Goal: Task Accomplishment & Management: Manage account settings

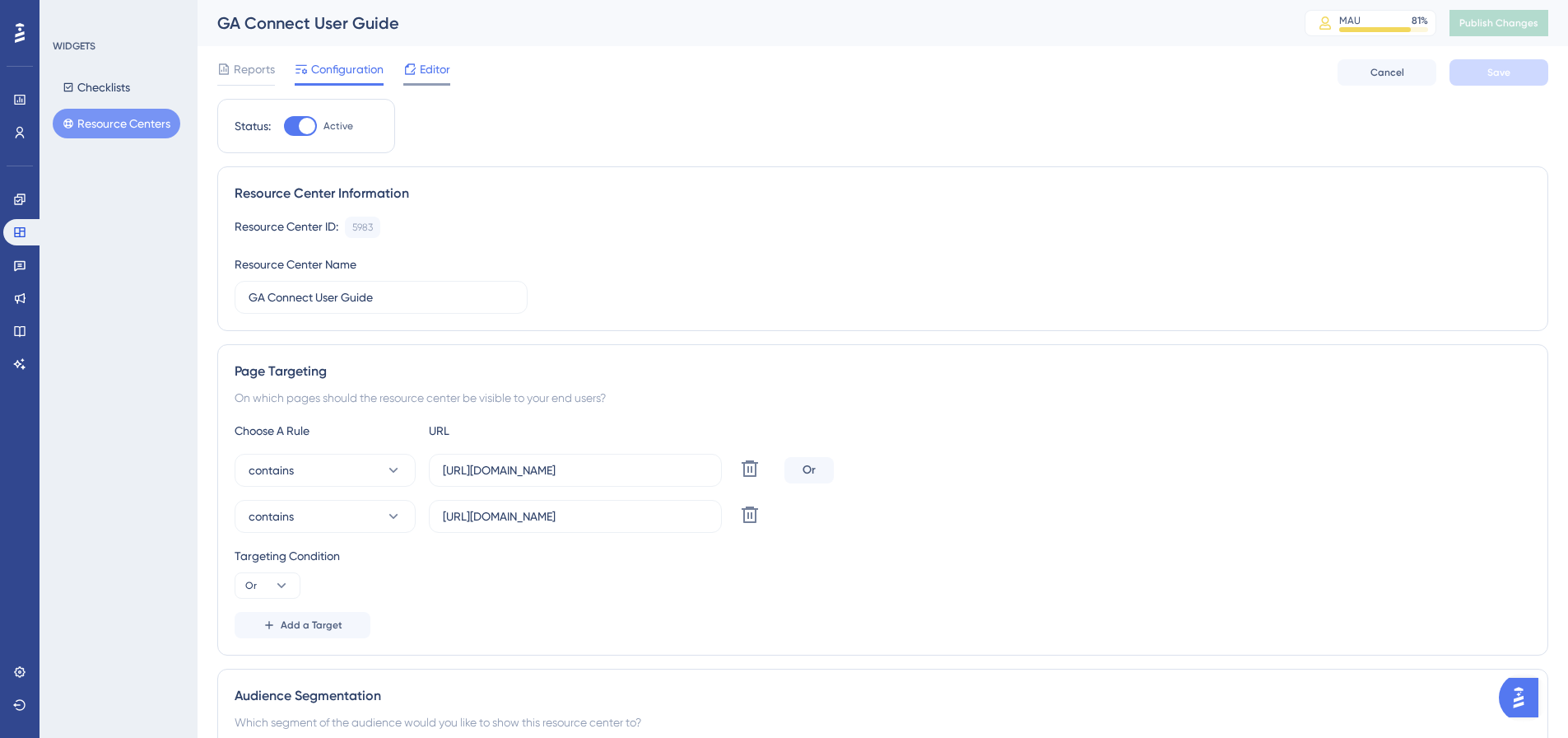
click at [428, 73] on span "Editor" at bounding box center [434, 69] width 31 height 20
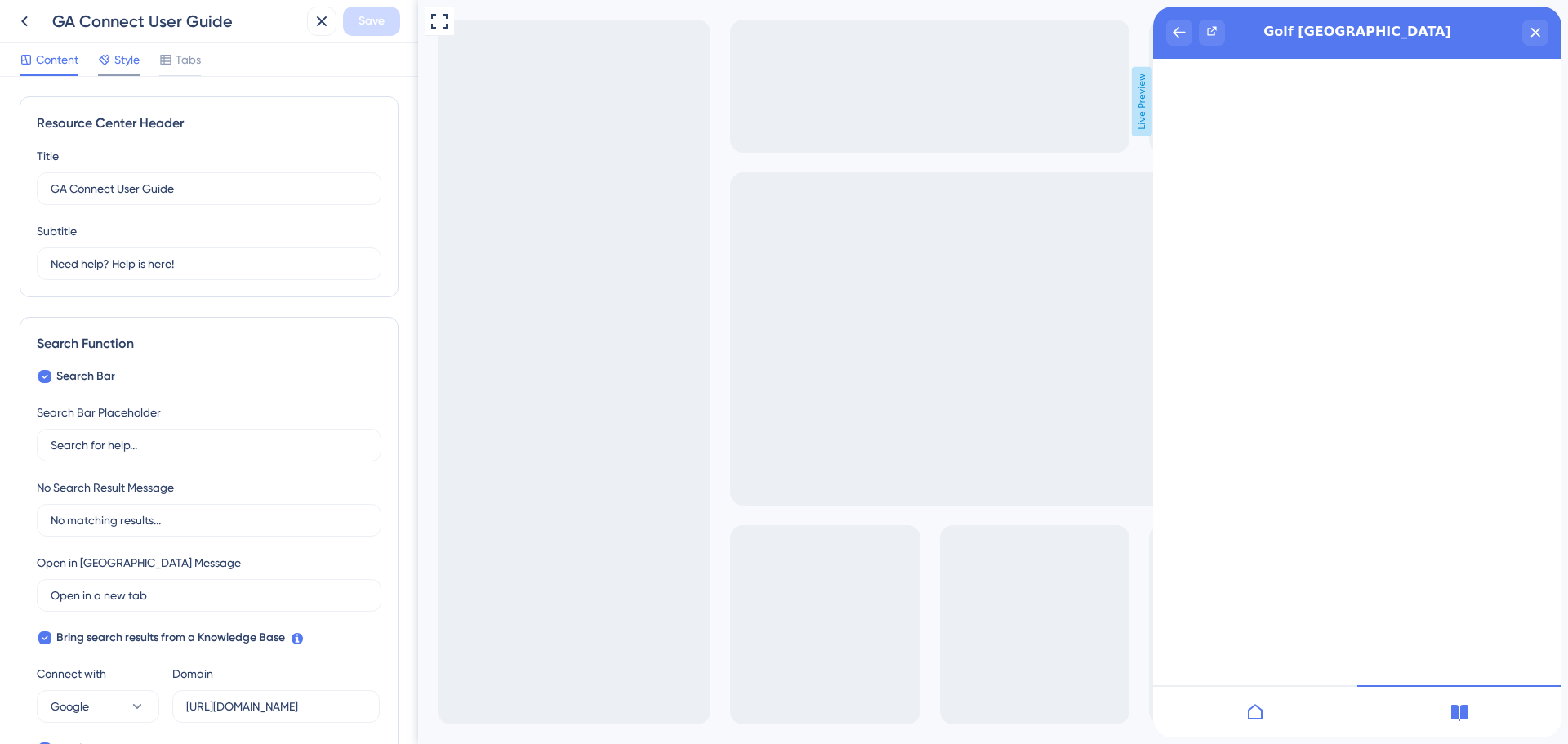
click at [112, 65] on div "Style" at bounding box center [119, 60] width 42 height 20
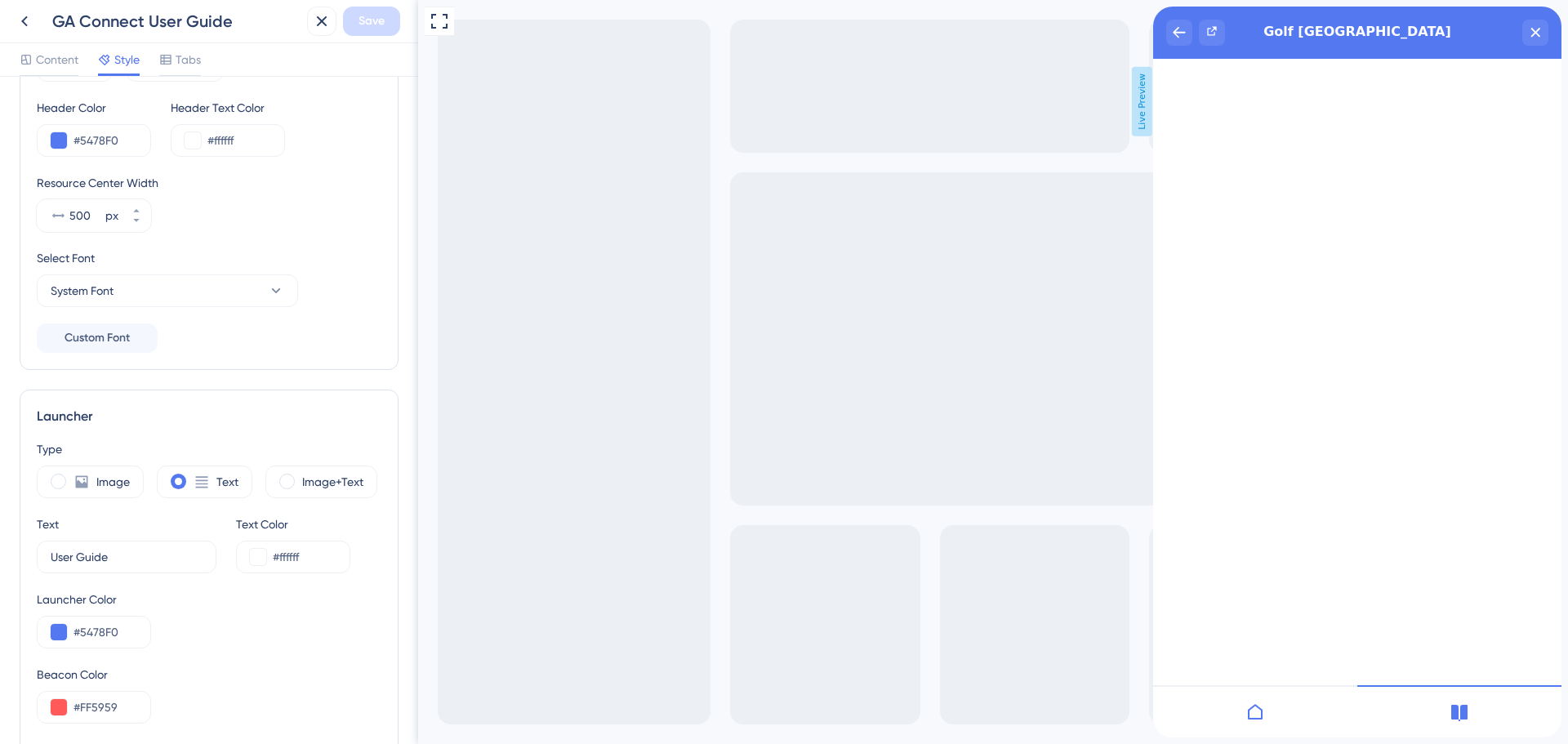
scroll to position [231, 0]
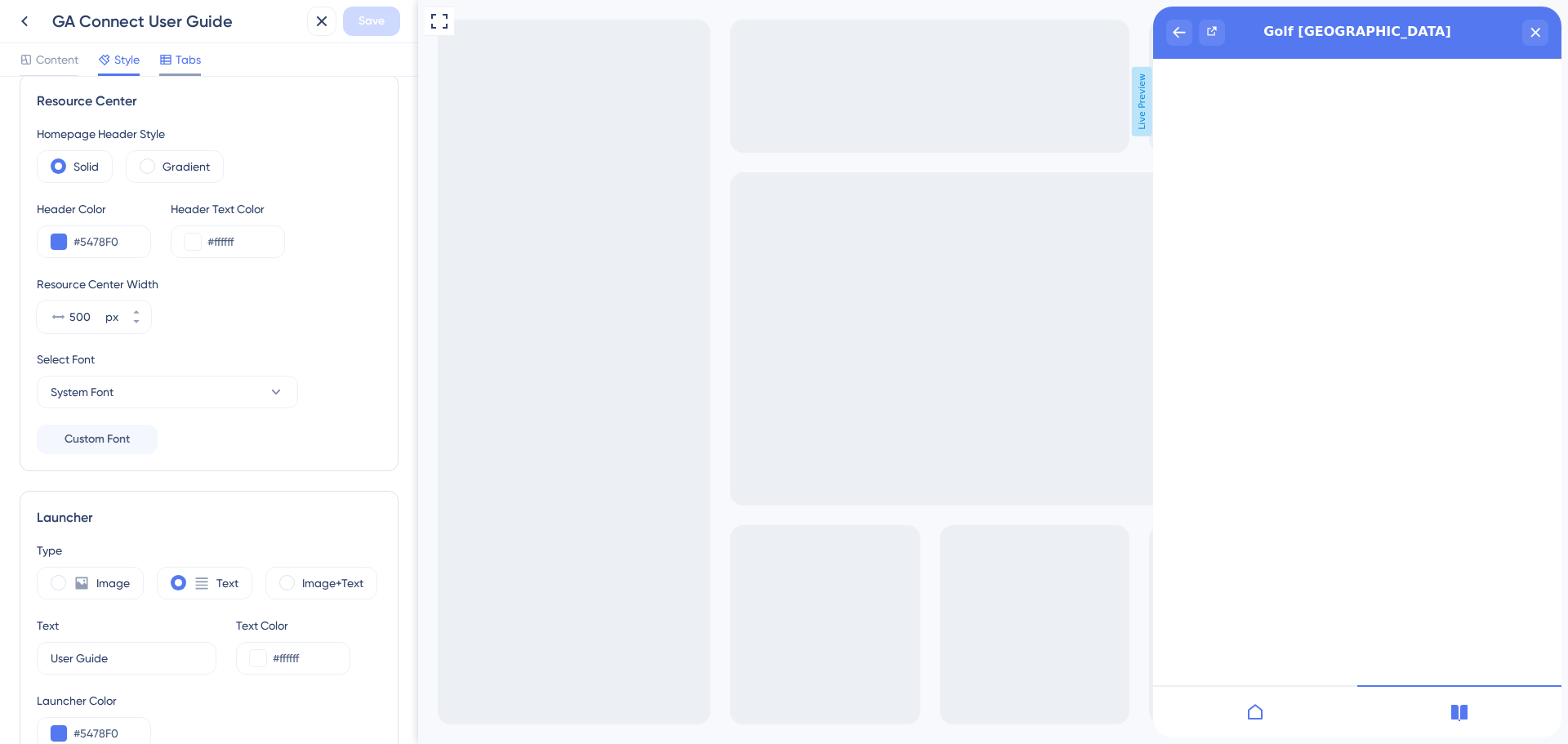
click at [188, 61] on span "Tabs" at bounding box center [188, 60] width 25 height 20
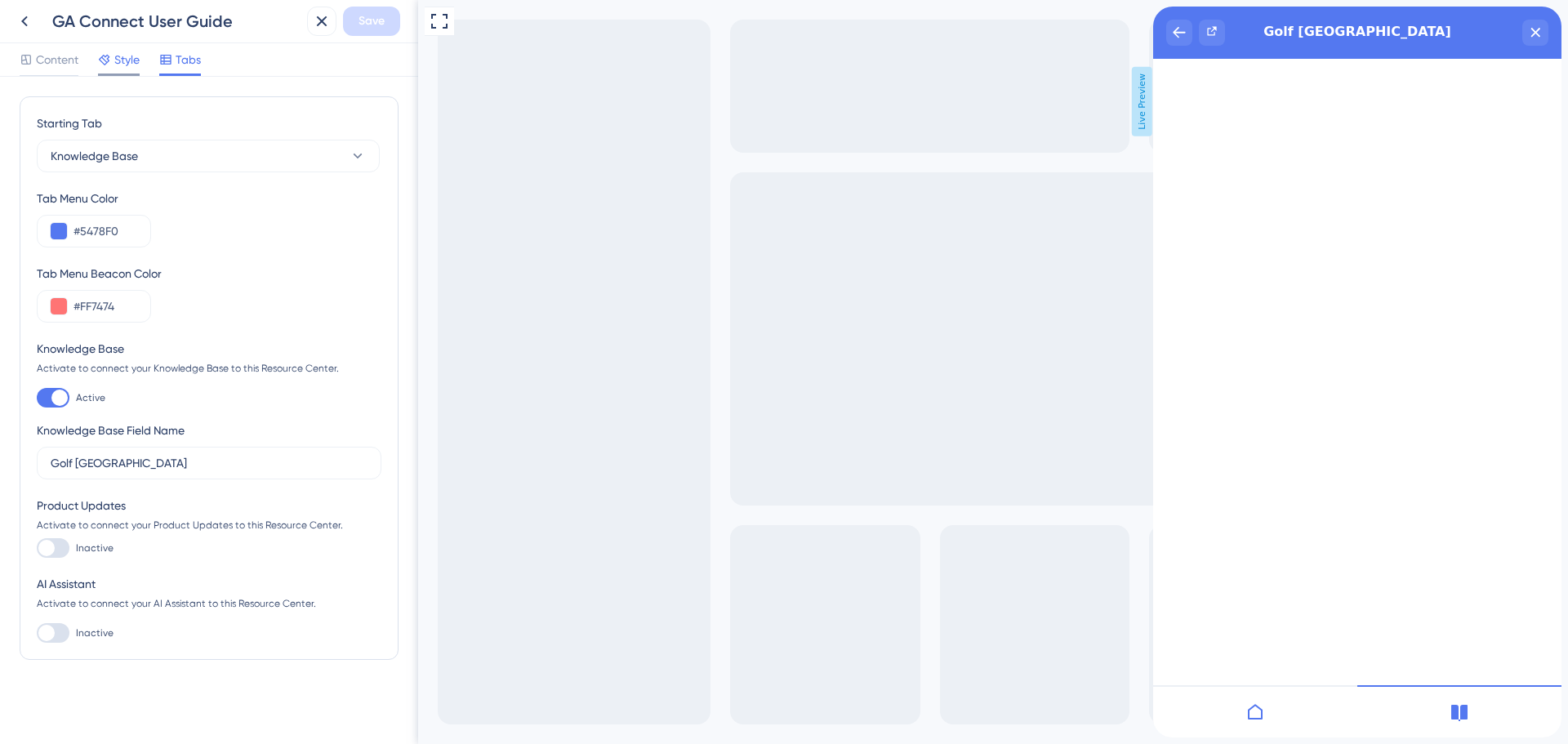
click at [119, 71] on div "Style" at bounding box center [119, 63] width 42 height 26
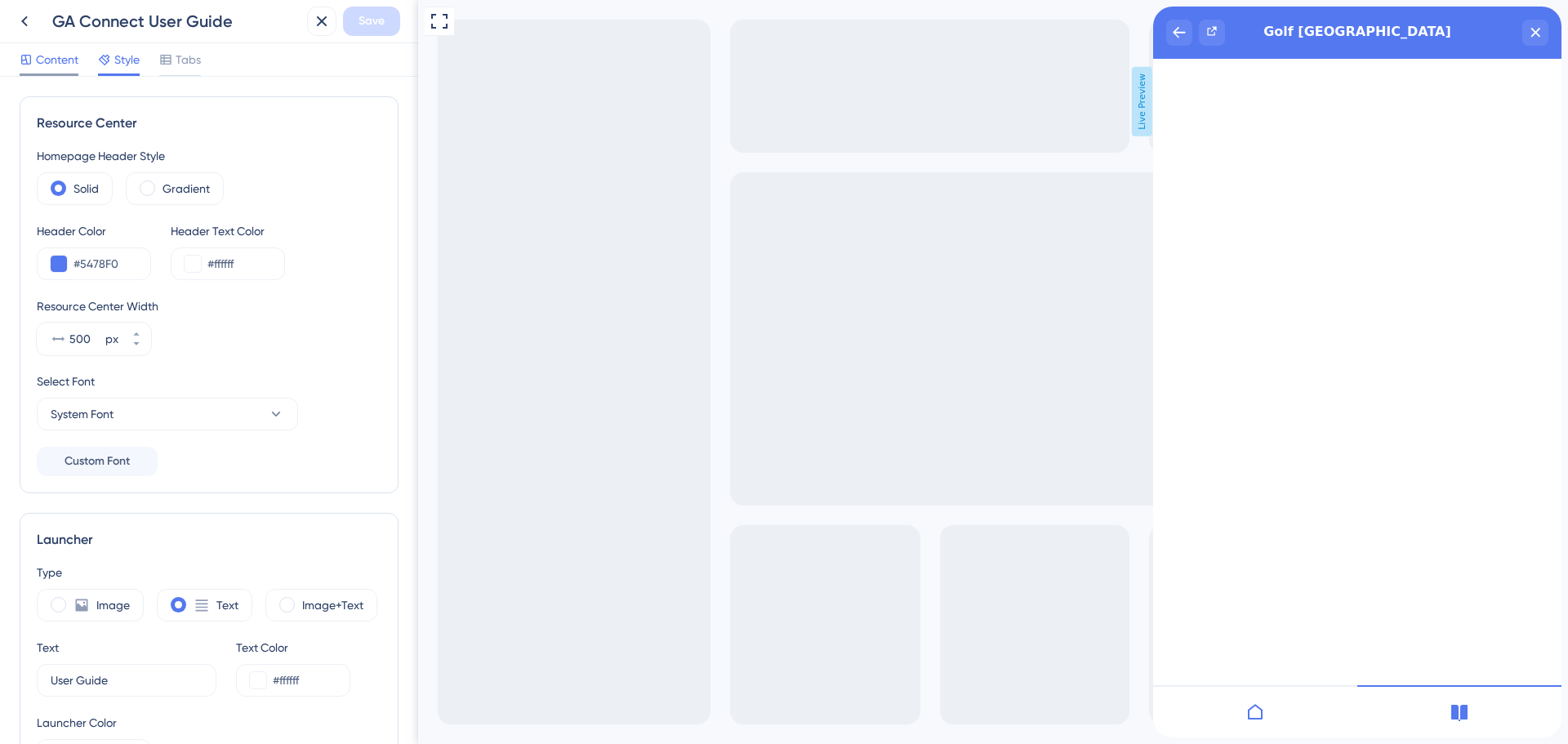
click at [47, 65] on span "Content" at bounding box center [57, 60] width 43 height 20
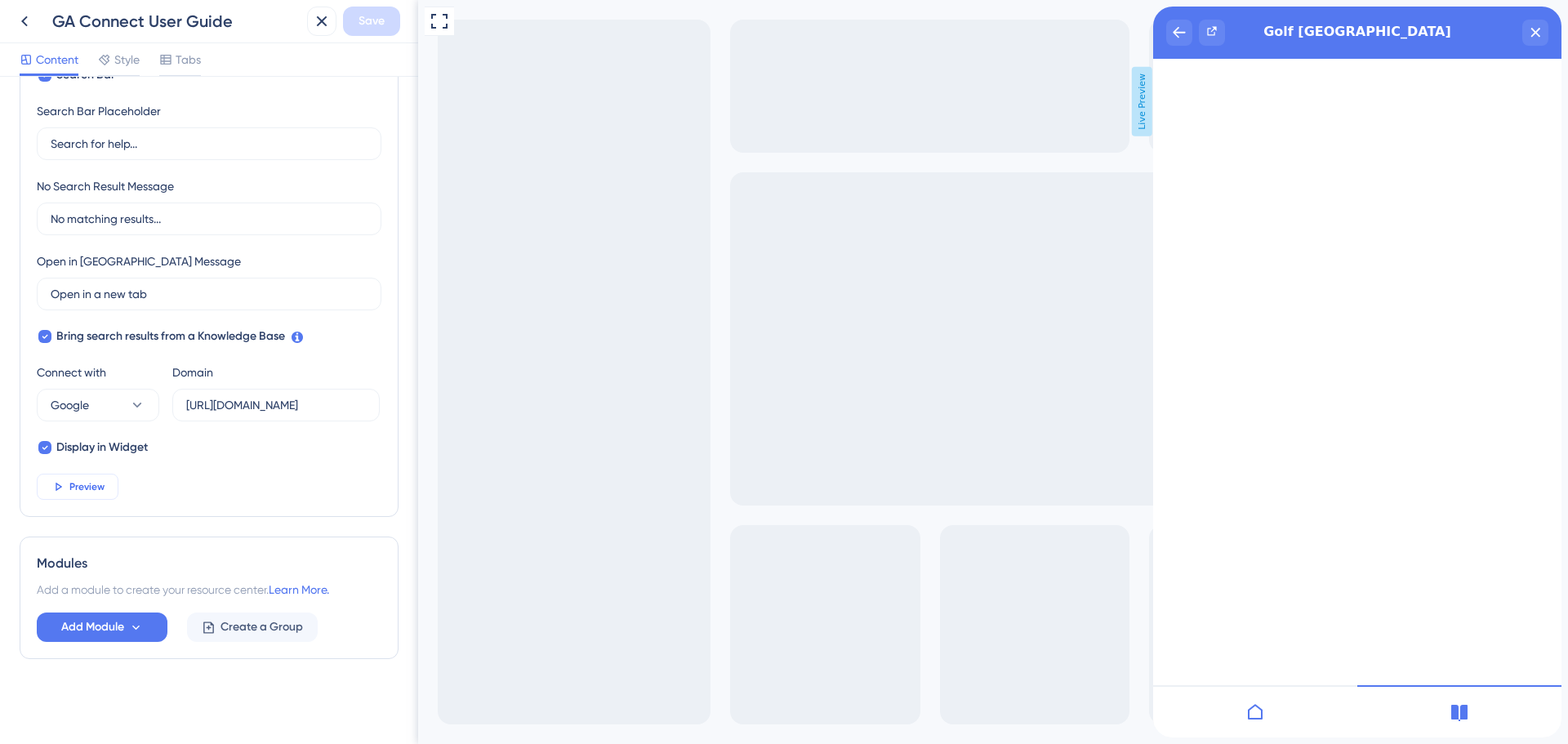
click at [98, 481] on span "Preview" at bounding box center [87, 487] width 35 height 13
click at [27, 18] on icon at bounding box center [25, 21] width 20 height 20
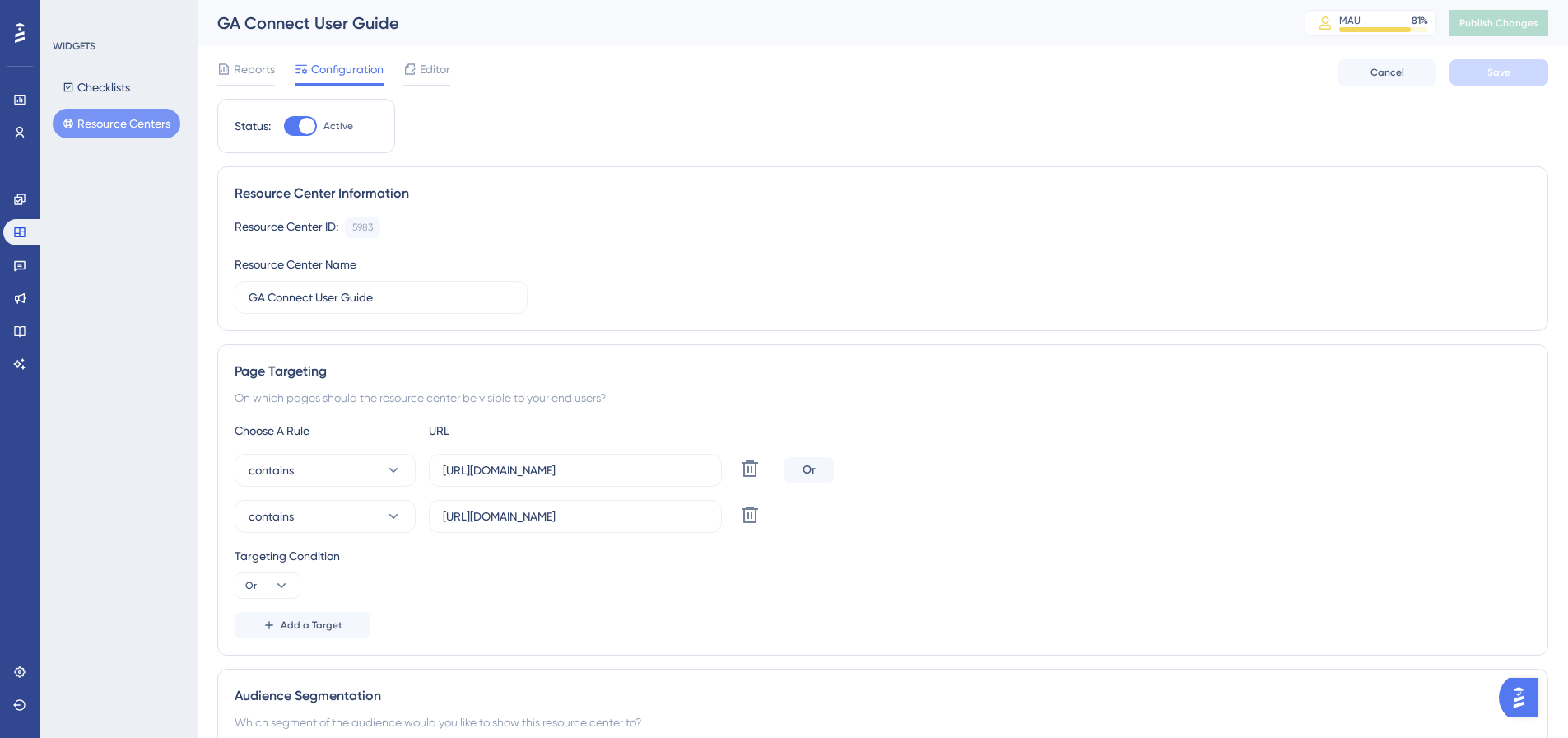
click at [359, 75] on span "Configuration" at bounding box center [347, 69] width 73 height 20
click at [442, 72] on span "Editor" at bounding box center [434, 69] width 31 height 20
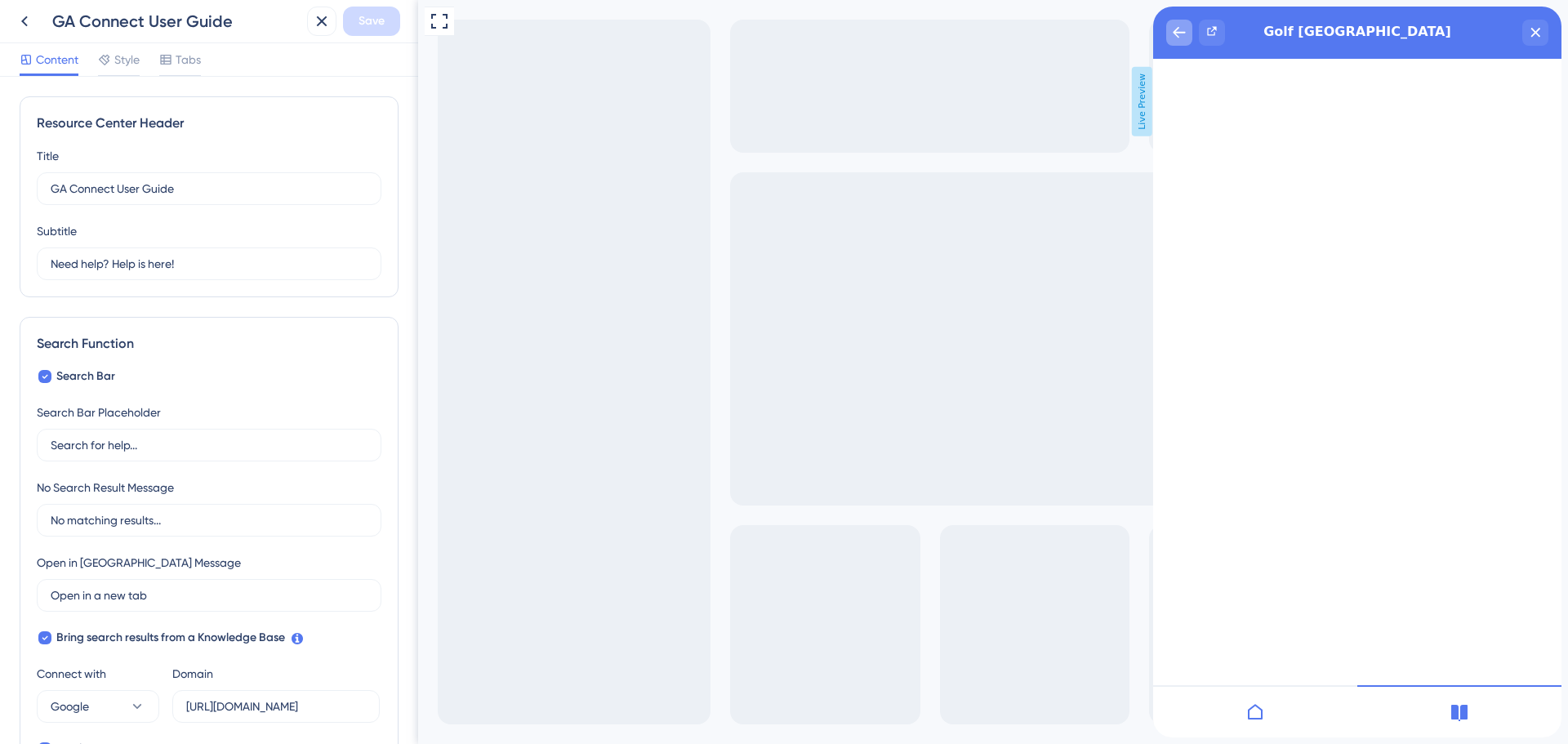
click at [1174, 43] on div "back to header" at bounding box center [1179, 33] width 26 height 26
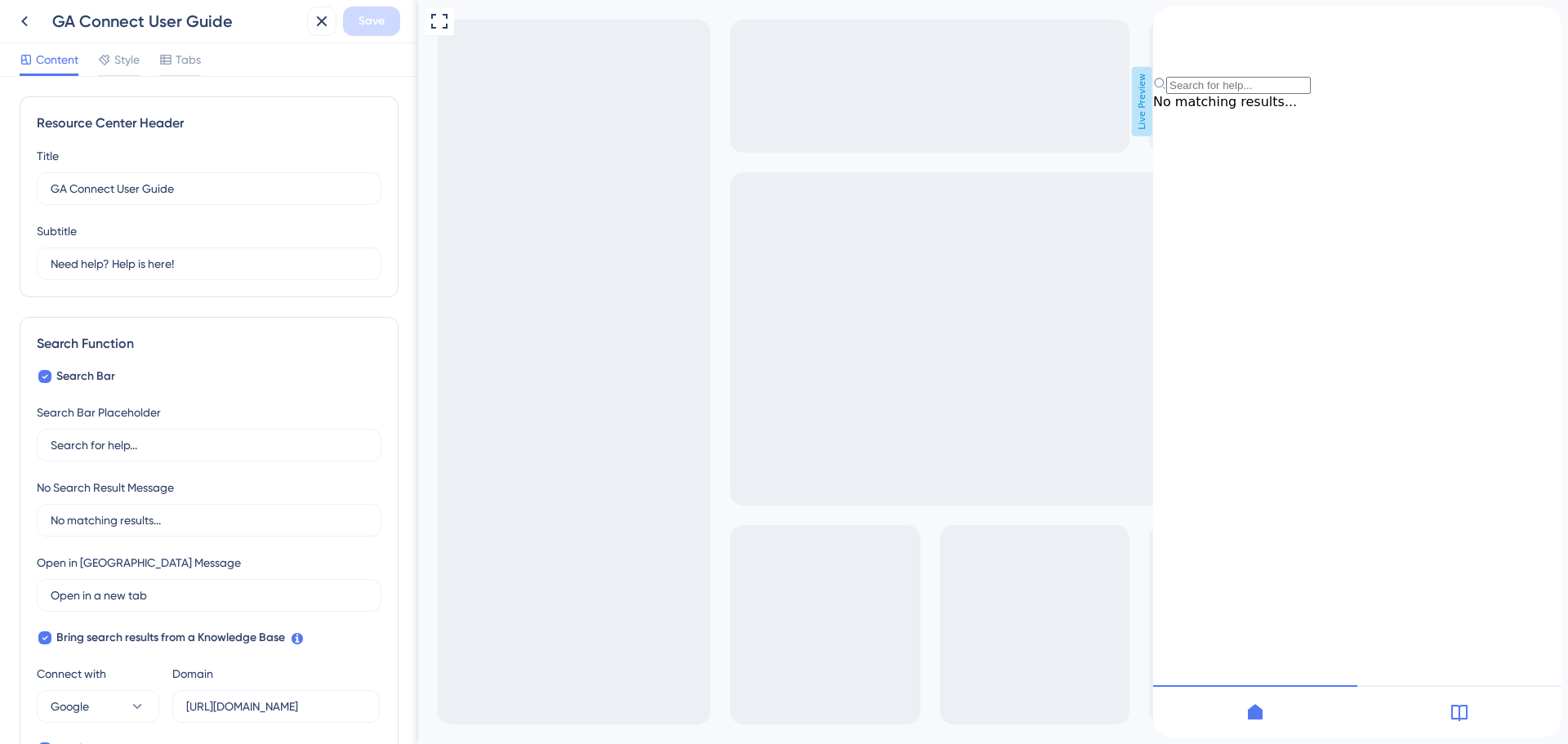
click at [1171, 30] on icon "close resource center" at bounding box center [1166, 34] width 9 height 9
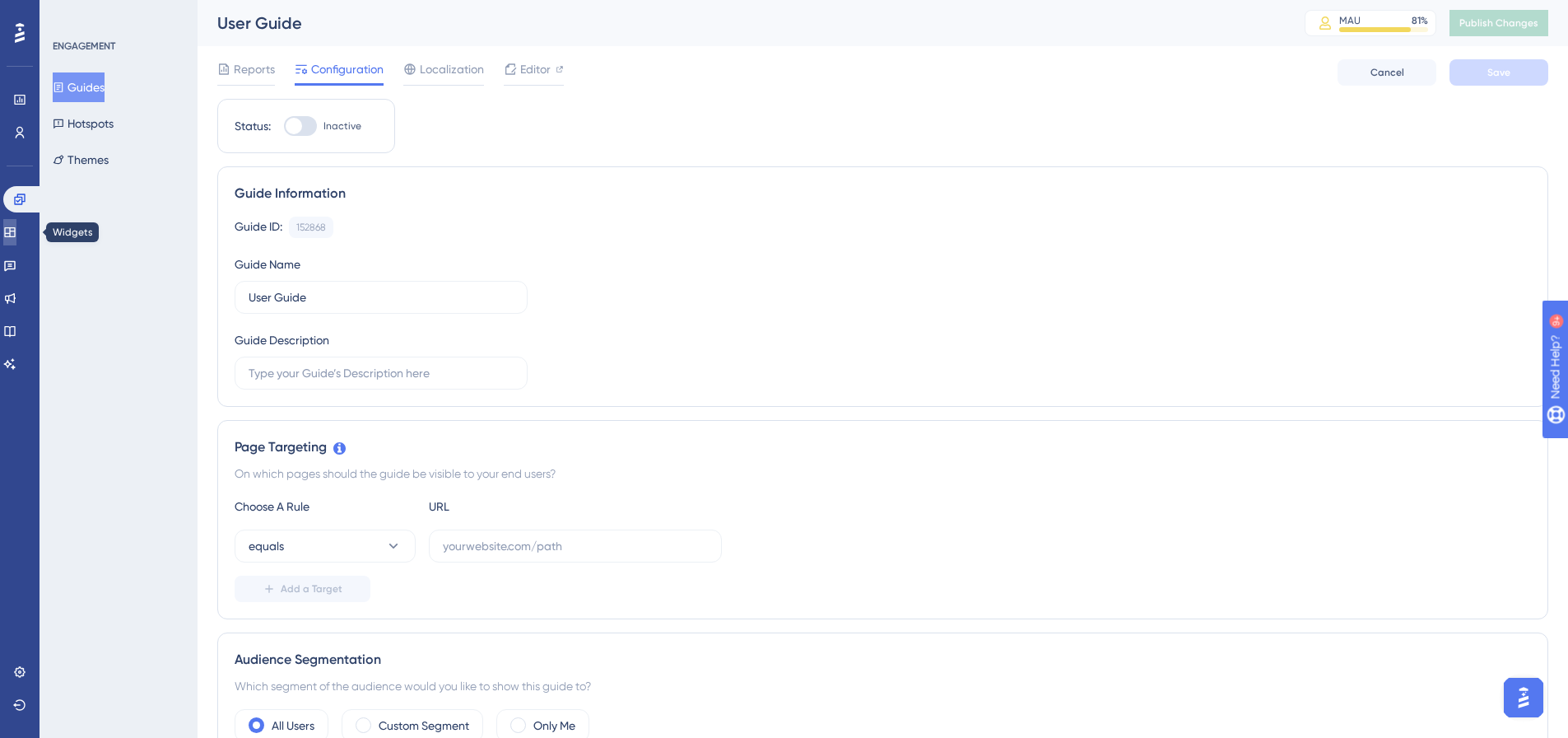
click at [12, 233] on link at bounding box center [10, 233] width 13 height 26
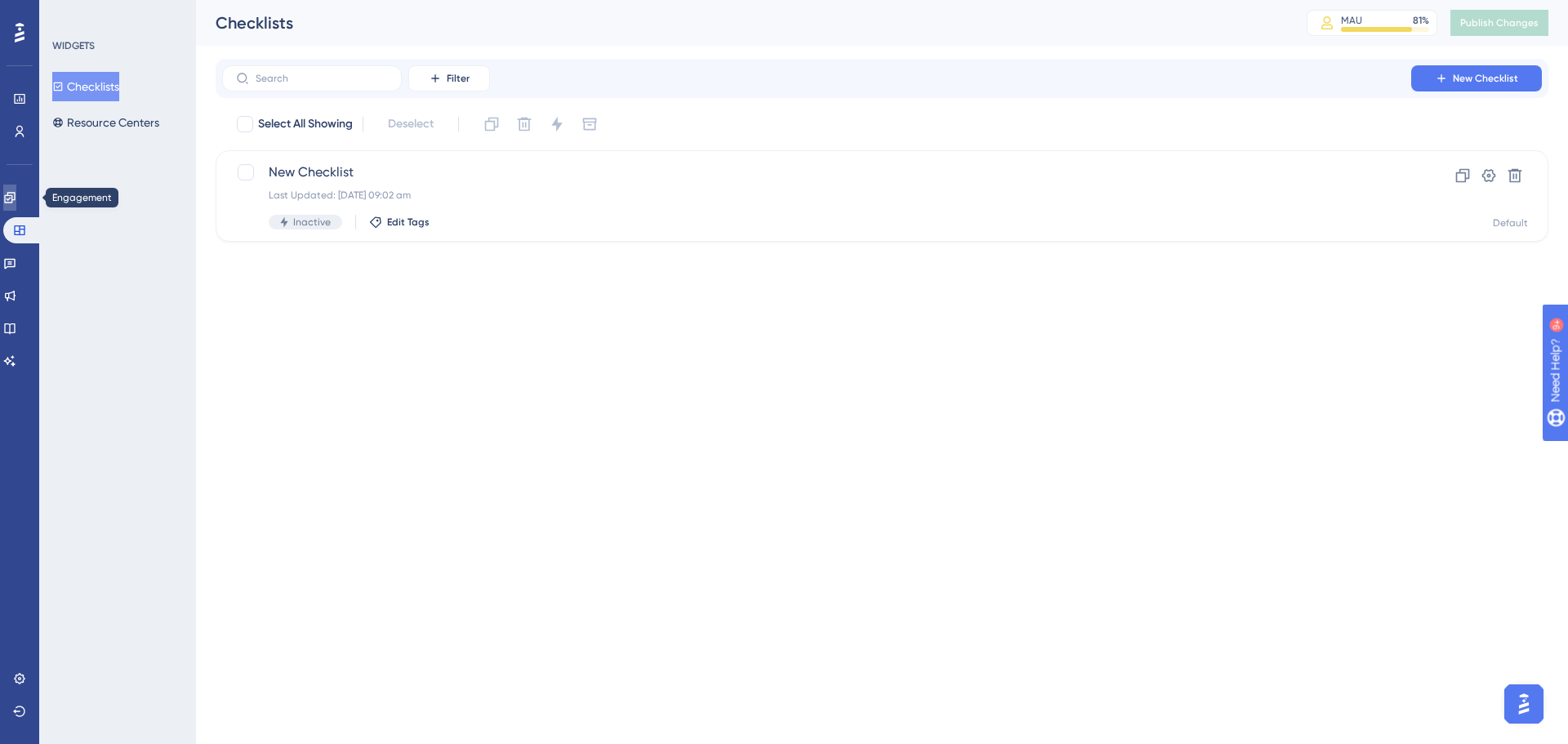
click at [16, 194] on icon at bounding box center [10, 198] width 13 height 13
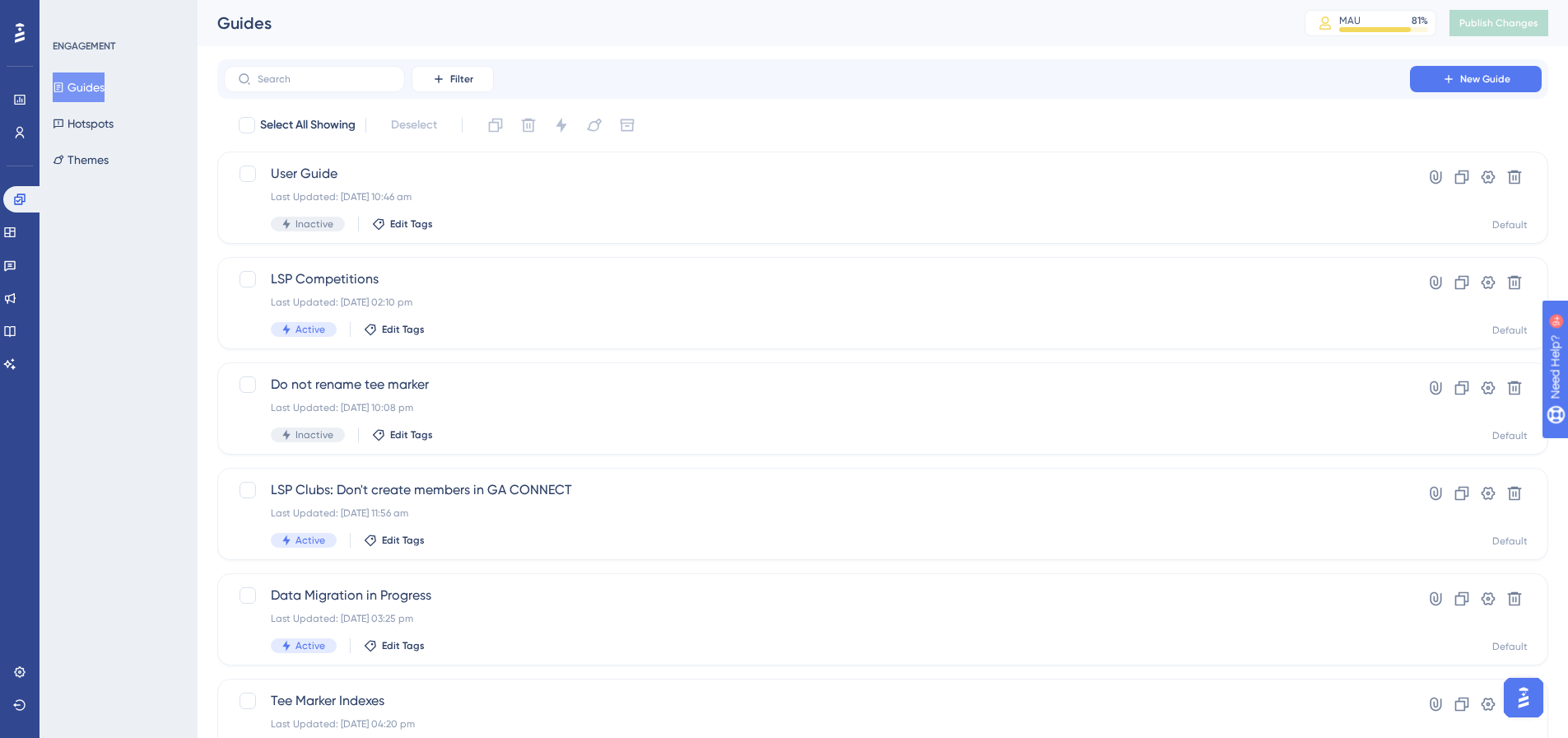
click at [105, 87] on button "Guides" at bounding box center [78, 87] width 52 height 30
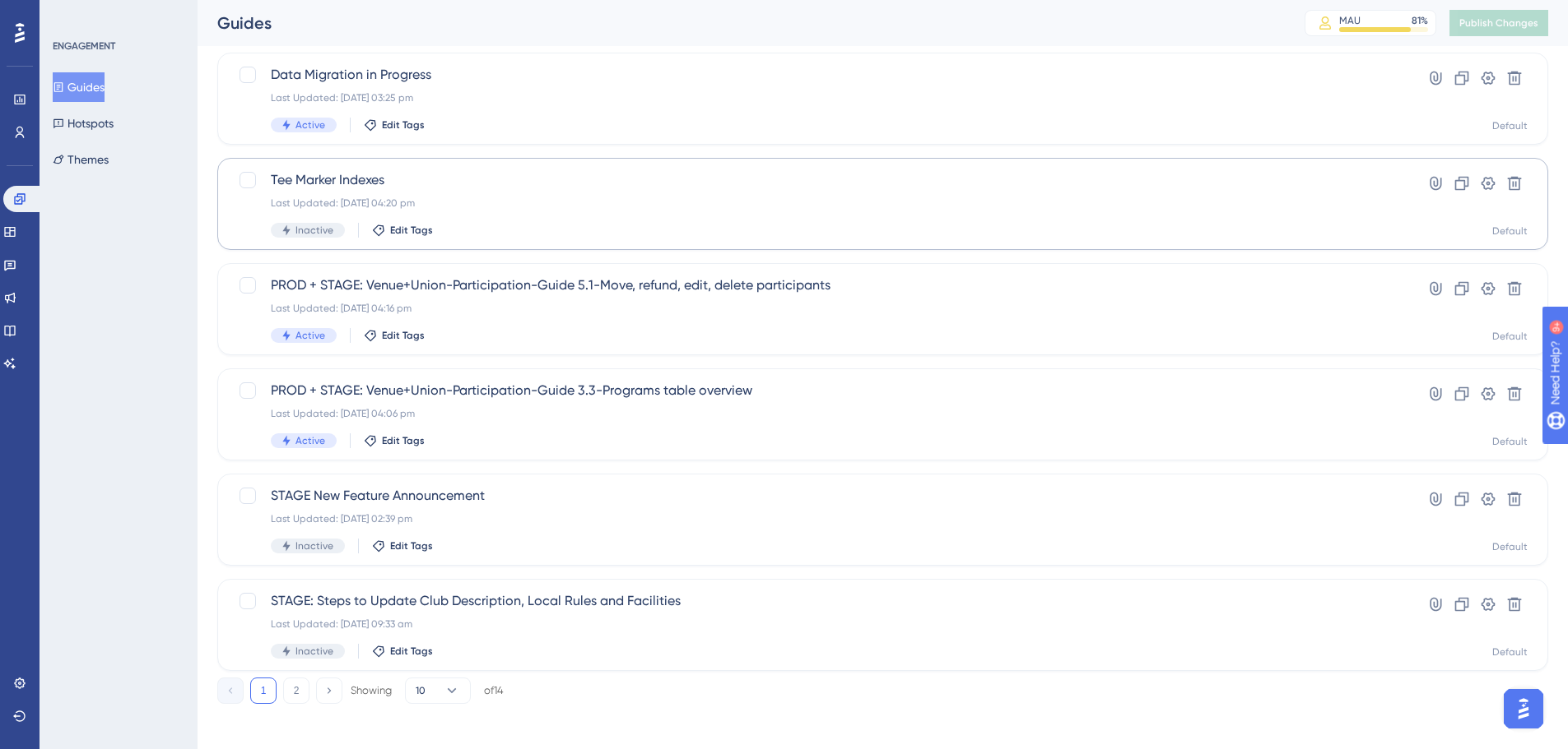
scroll to position [527, 0]
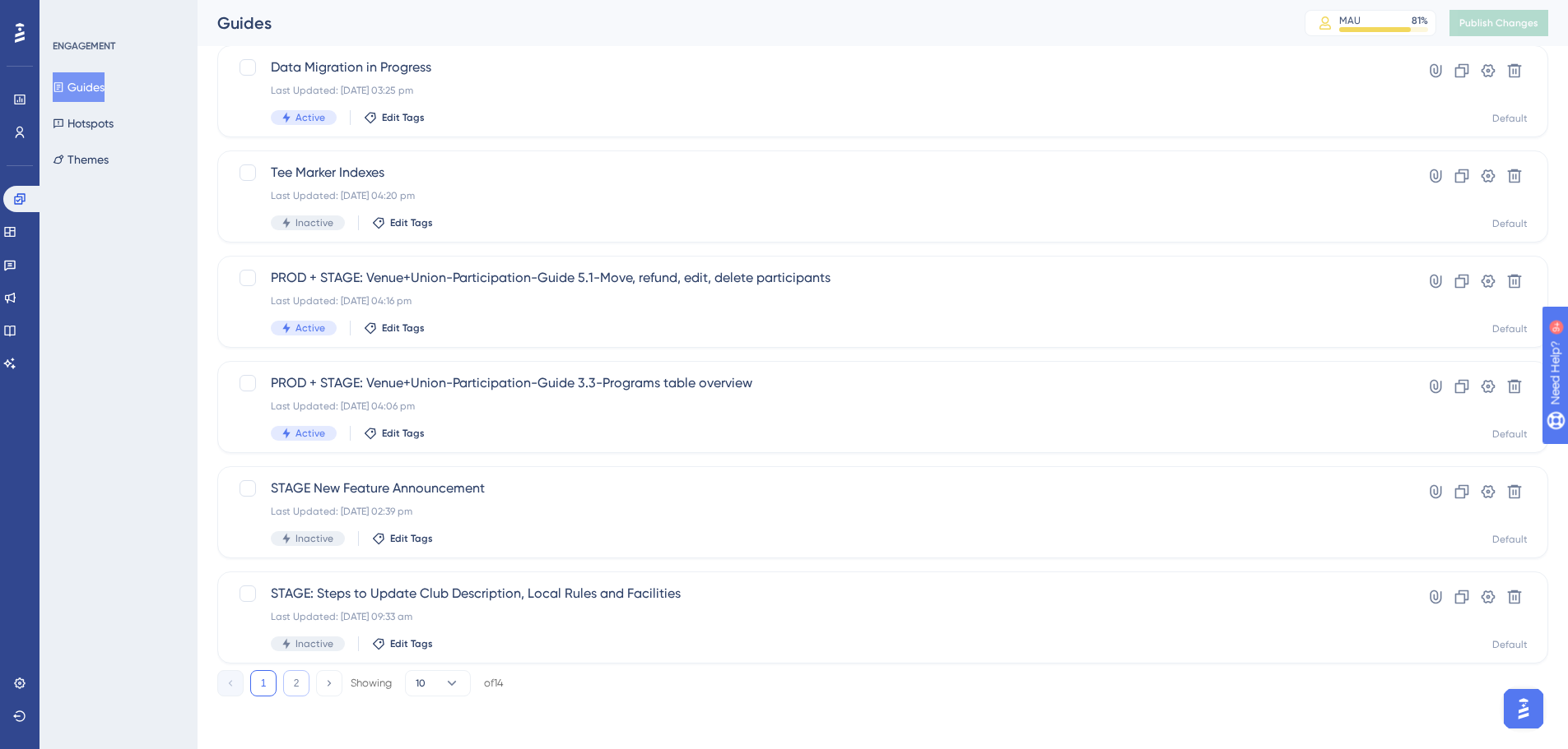
click at [301, 675] on button "2" at bounding box center [296, 684] width 26 height 26
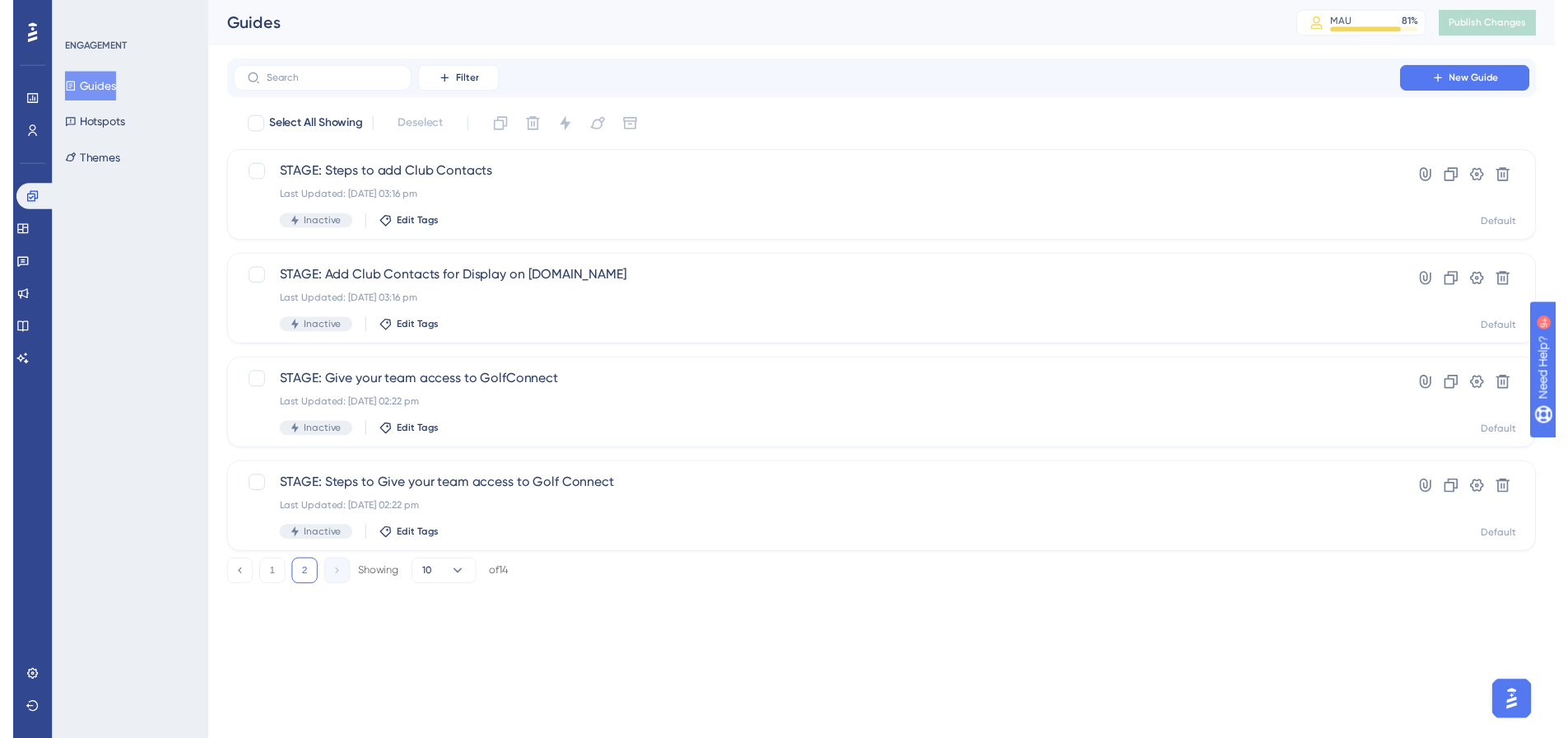
scroll to position [0, 0]
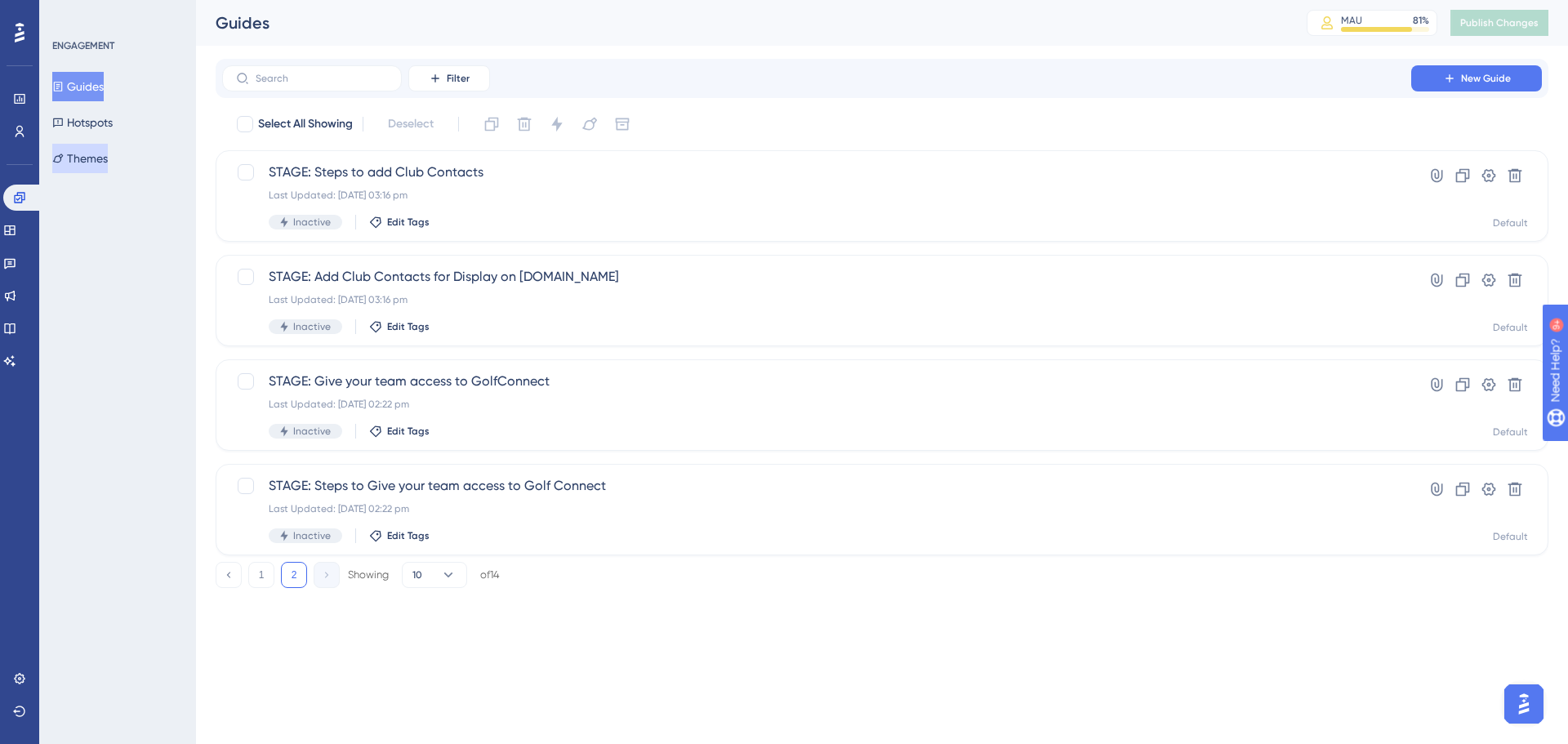
click at [88, 160] on button "Themes" at bounding box center [80, 159] width 56 height 29
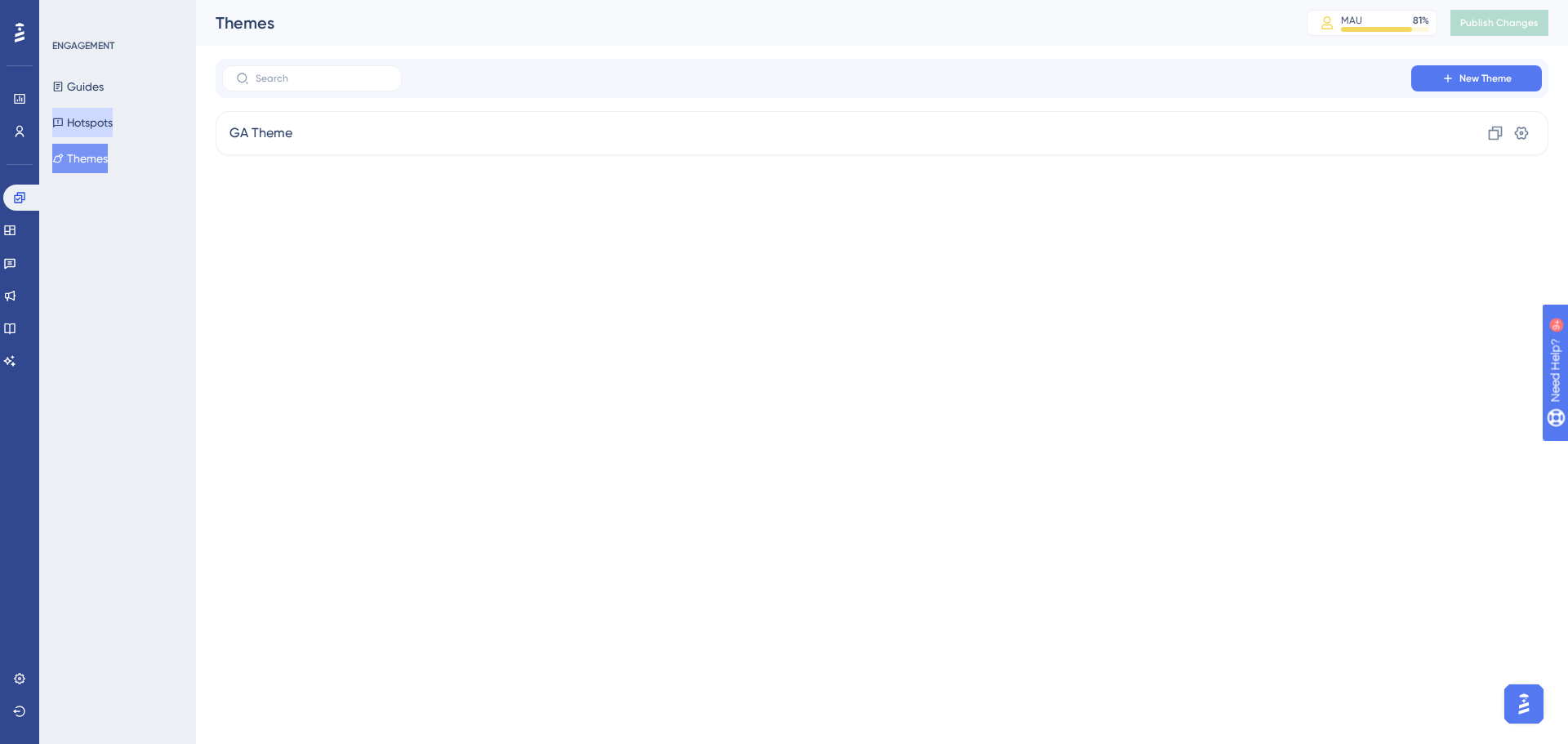
click at [103, 130] on button "Hotspots" at bounding box center [83, 123] width 61 height 29
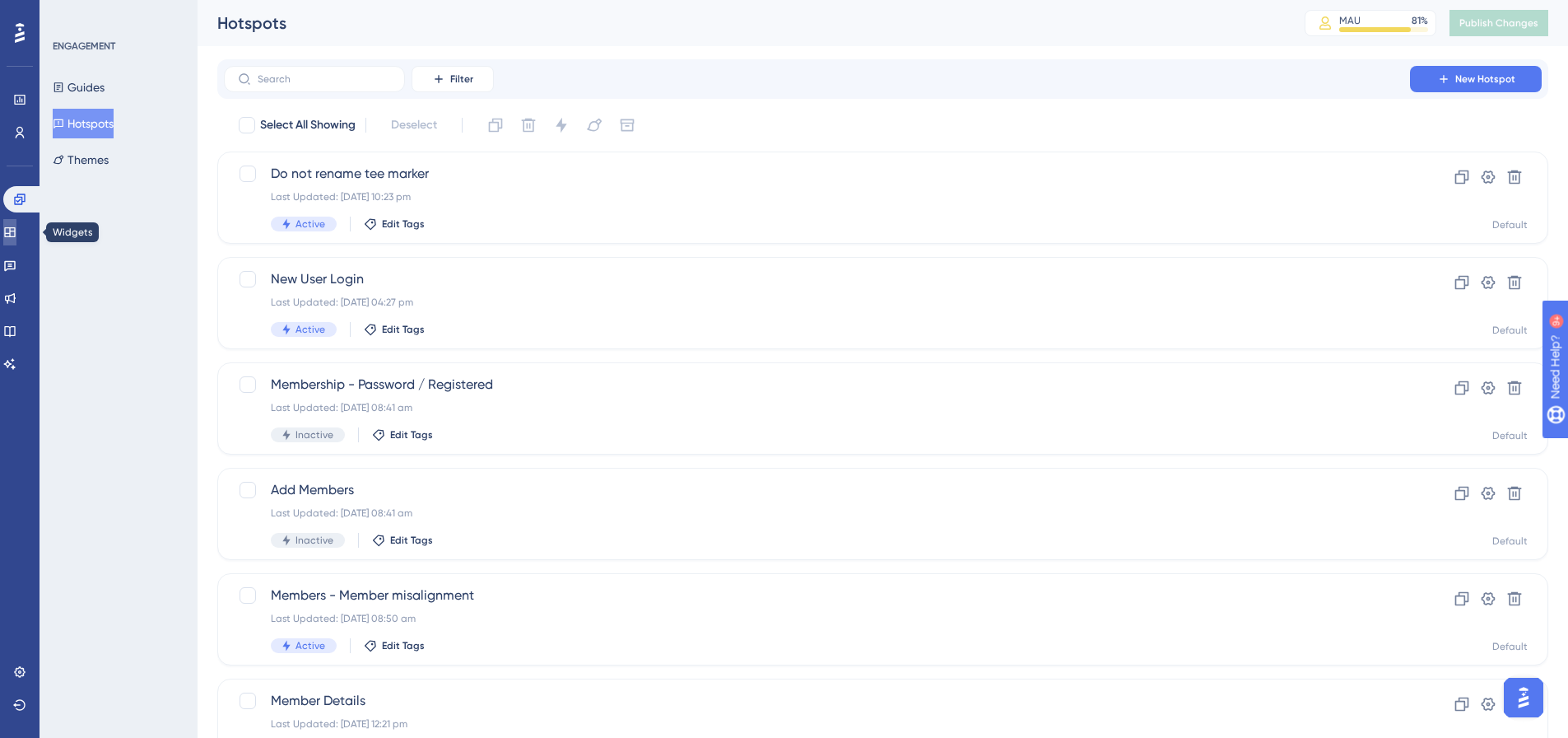
click at [15, 233] on icon at bounding box center [9, 233] width 11 height 10
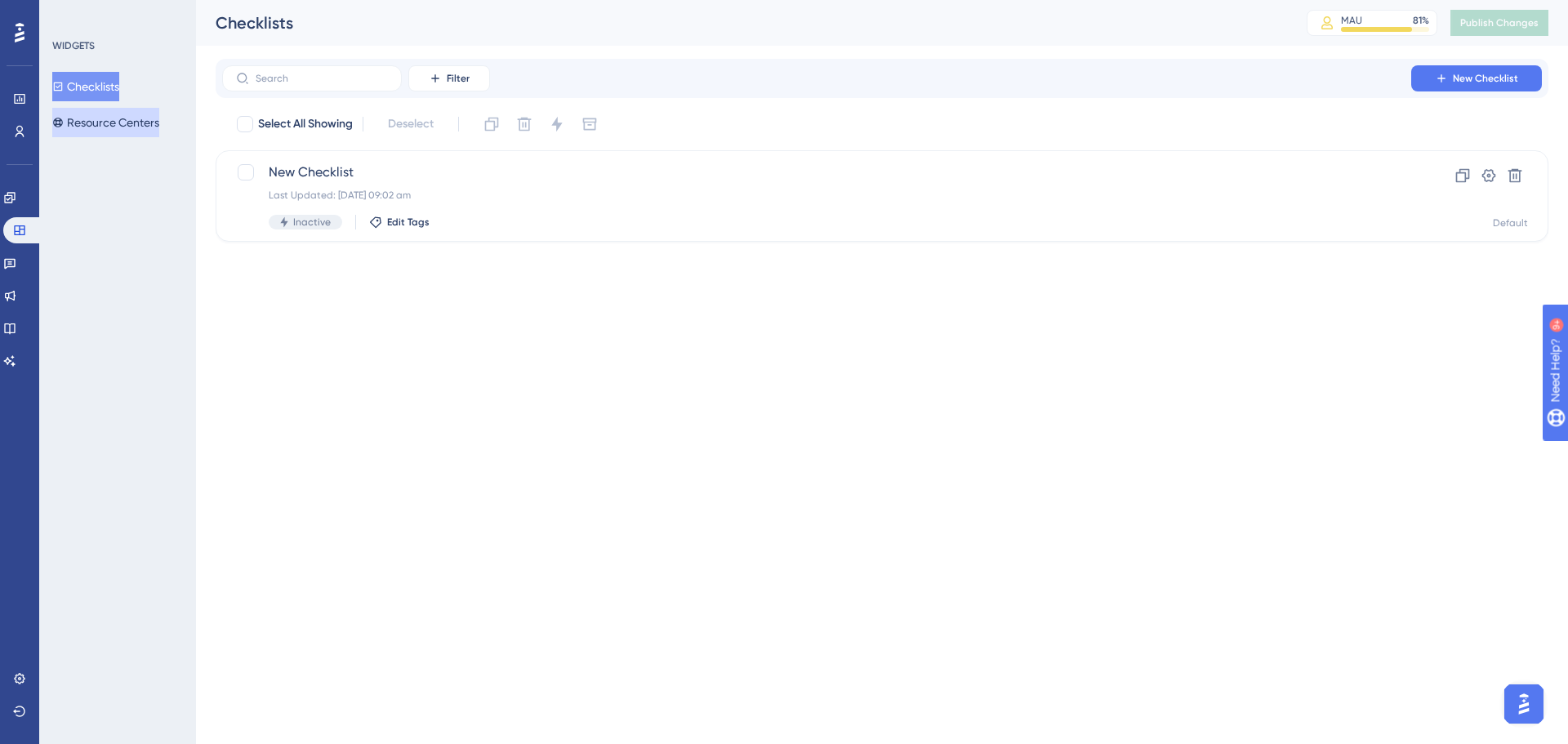
click at [135, 124] on button "Resource Centers" at bounding box center [106, 123] width 107 height 29
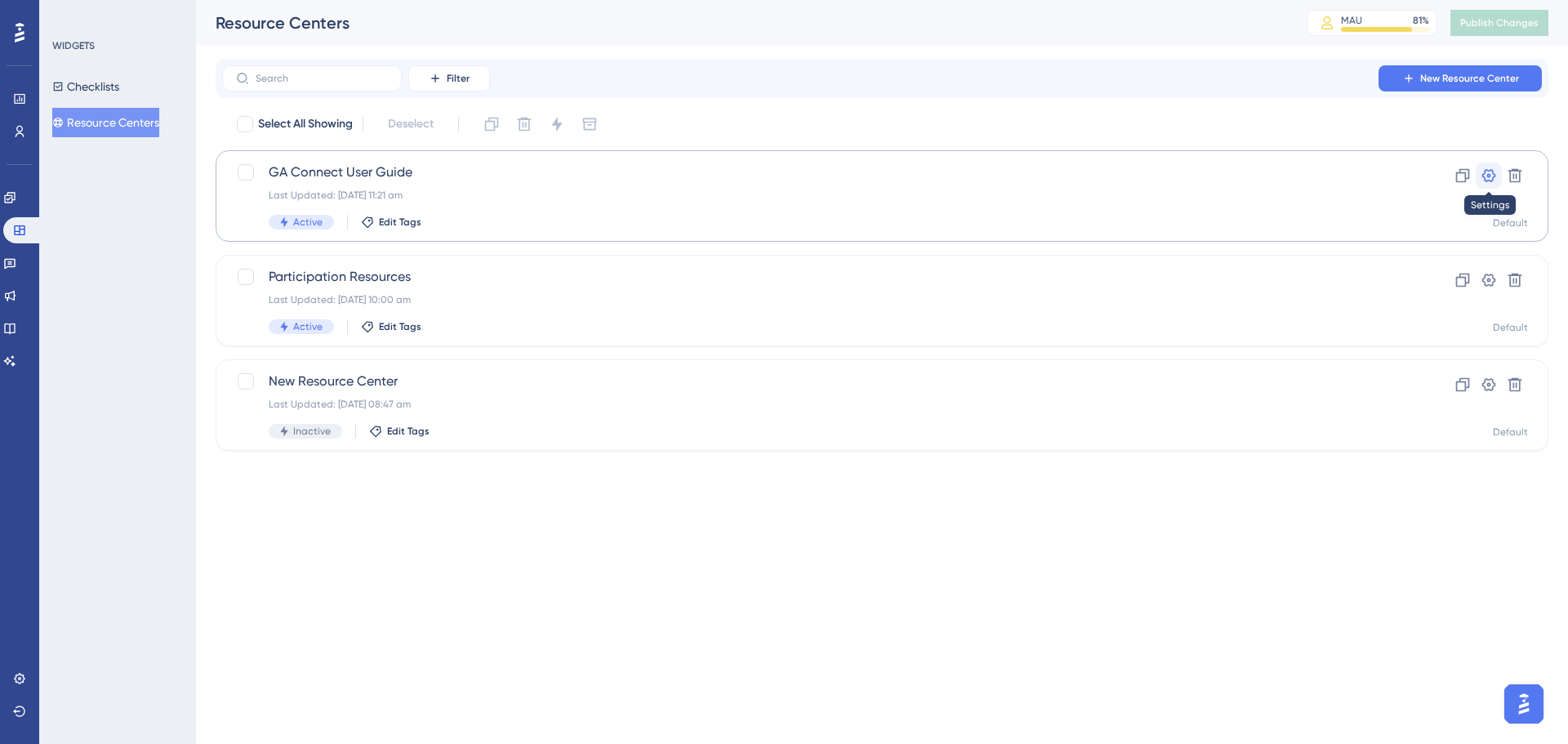
click at [1493, 171] on icon at bounding box center [1489, 176] width 14 height 13
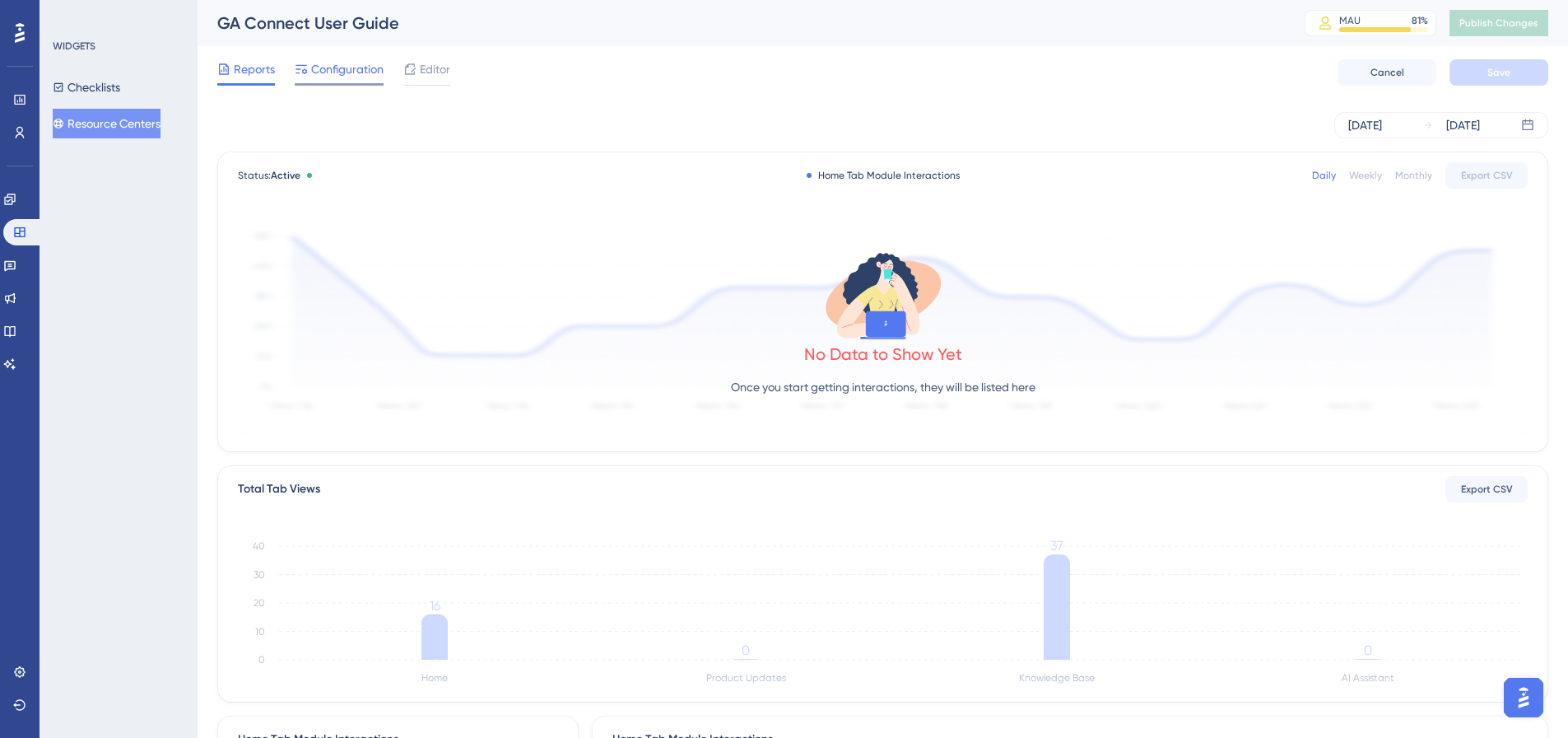
click at [340, 64] on span "Configuration" at bounding box center [347, 69] width 73 height 20
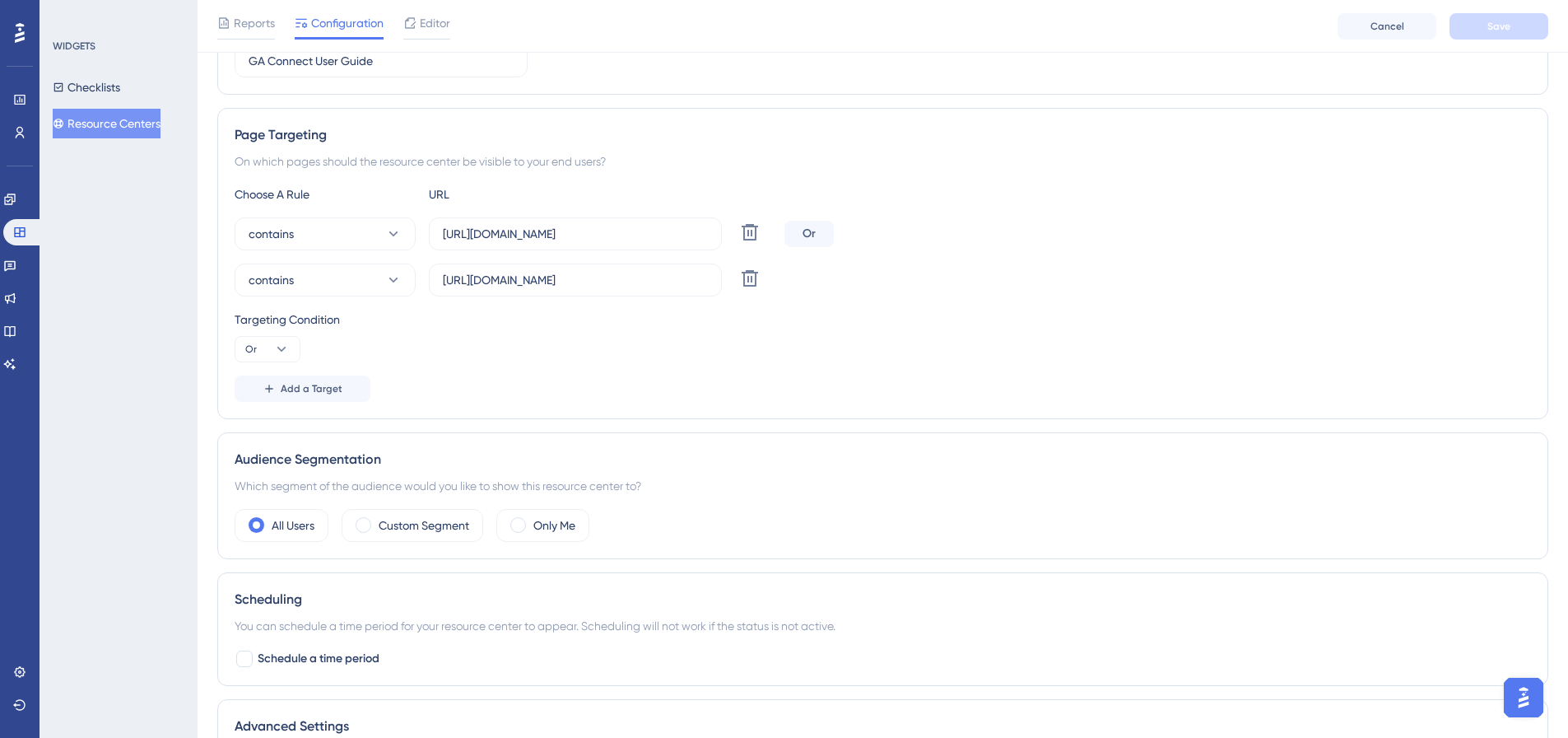
scroll to position [247, 0]
click at [641, 278] on input "[URL][DOMAIN_NAME]" at bounding box center [575, 275] width 265 height 18
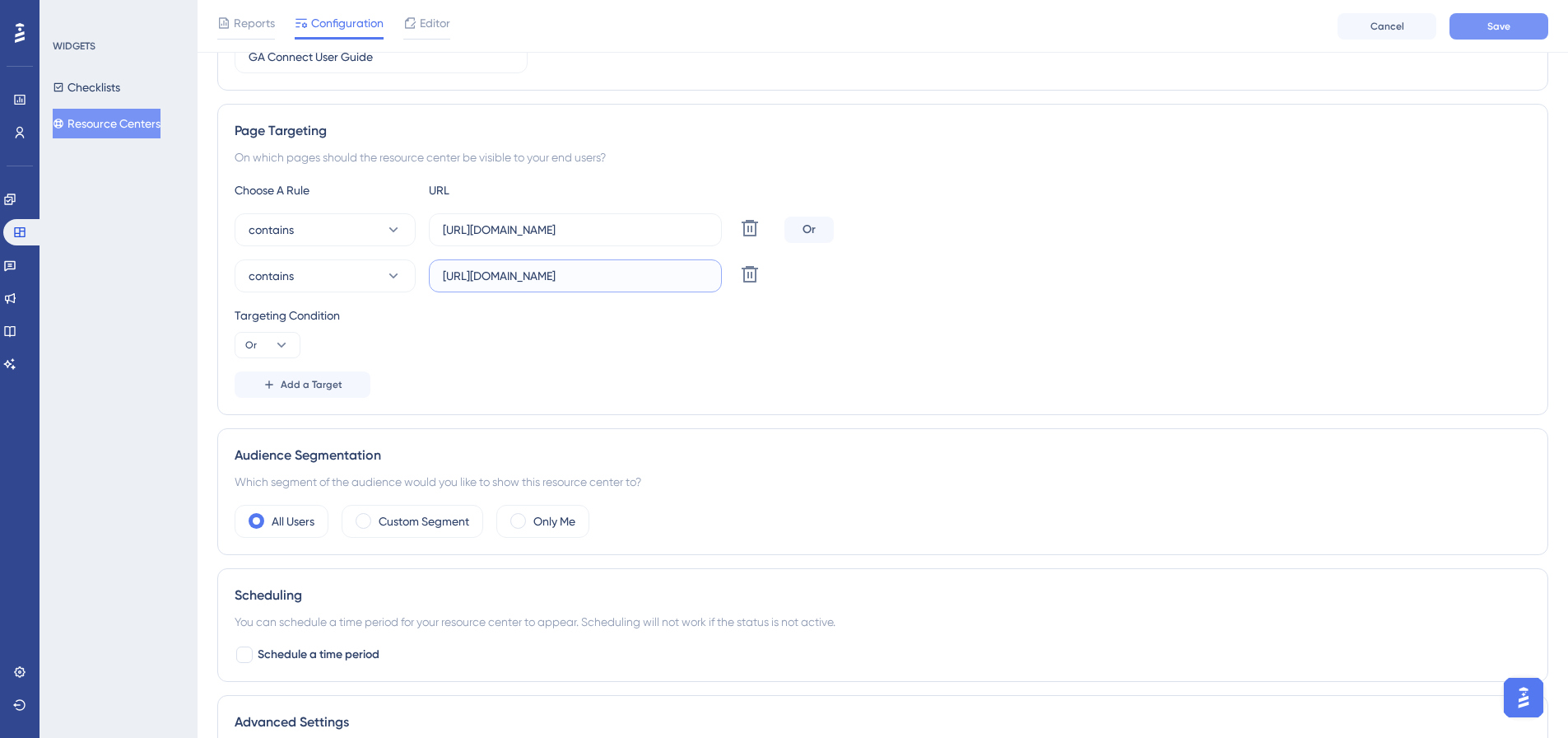
type input "[URL][DOMAIN_NAME]"
click at [1469, 21] on button "Save" at bounding box center [1499, 26] width 99 height 26
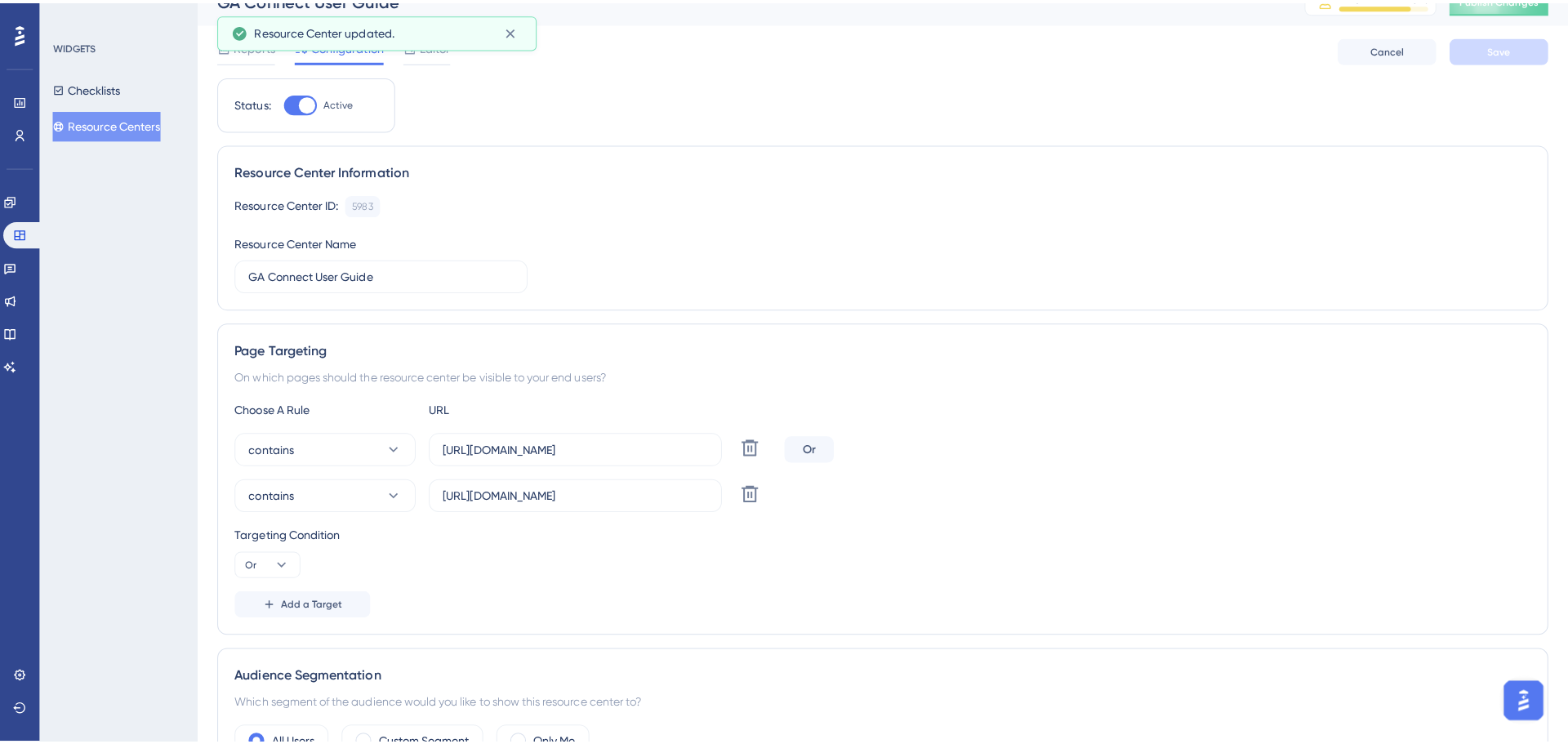
scroll to position [0, 0]
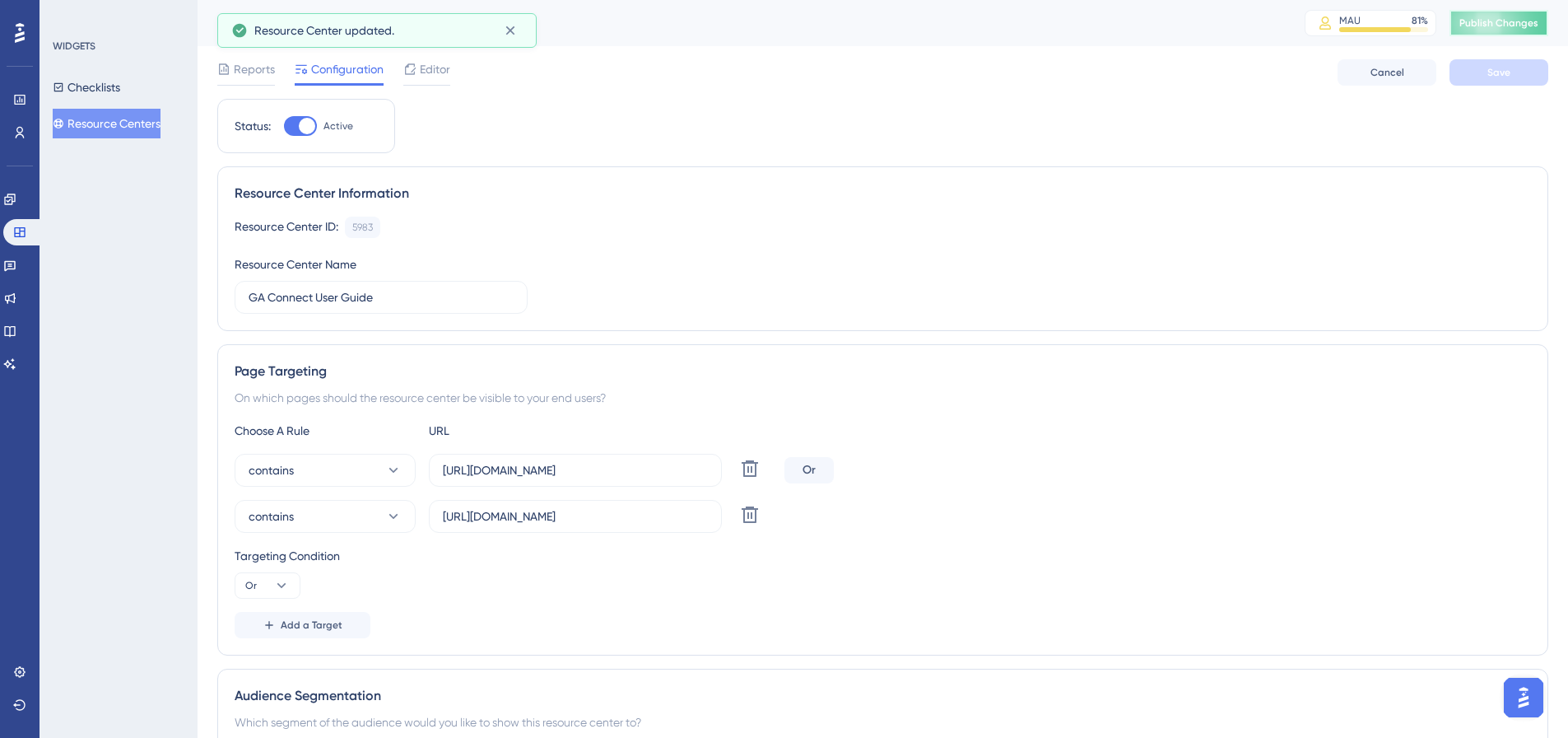
click at [1499, 21] on span "Publish Changes" at bounding box center [1499, 23] width 79 height 13
click at [413, 68] on icon at bounding box center [410, 69] width 13 height 13
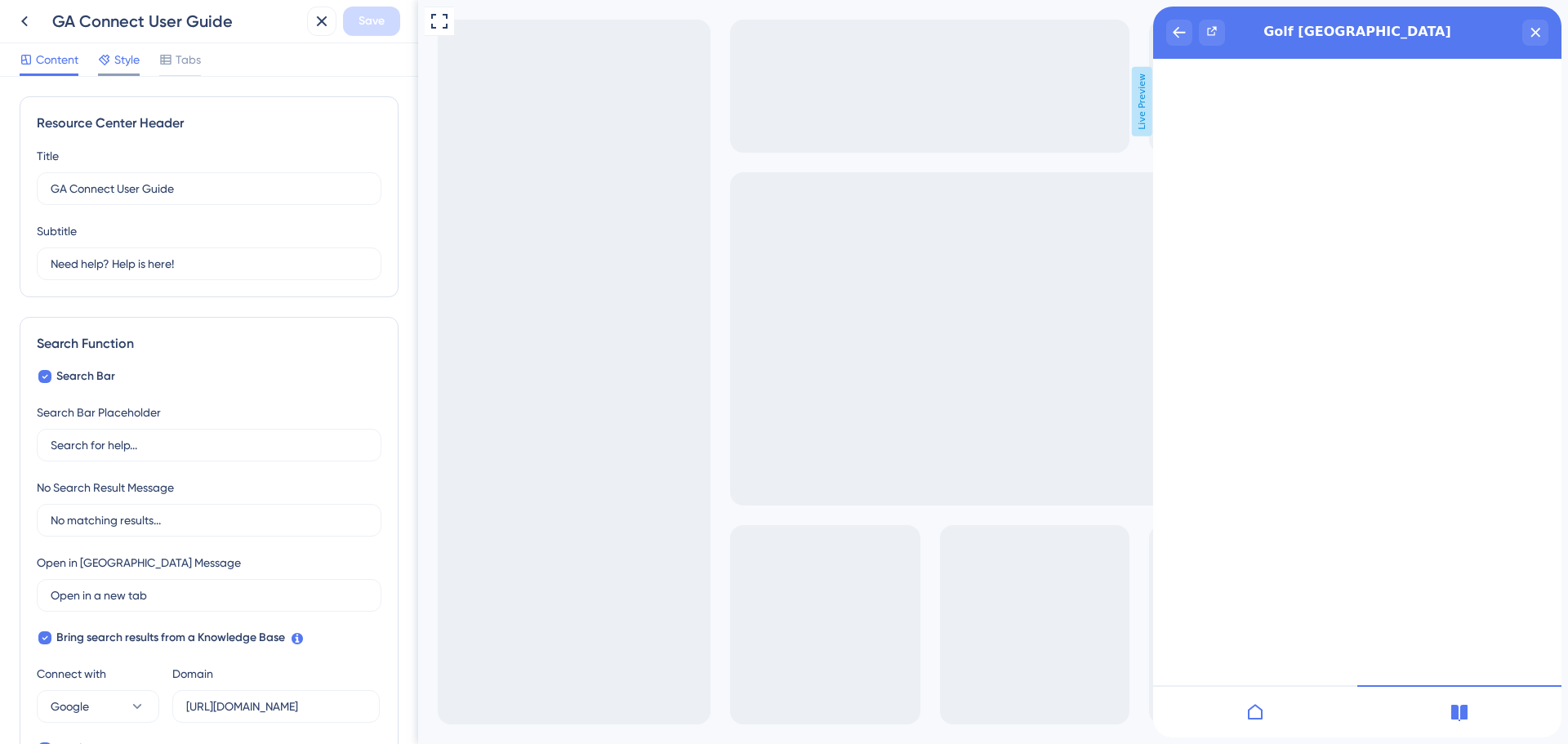
click at [134, 62] on span "Style" at bounding box center [127, 60] width 25 height 20
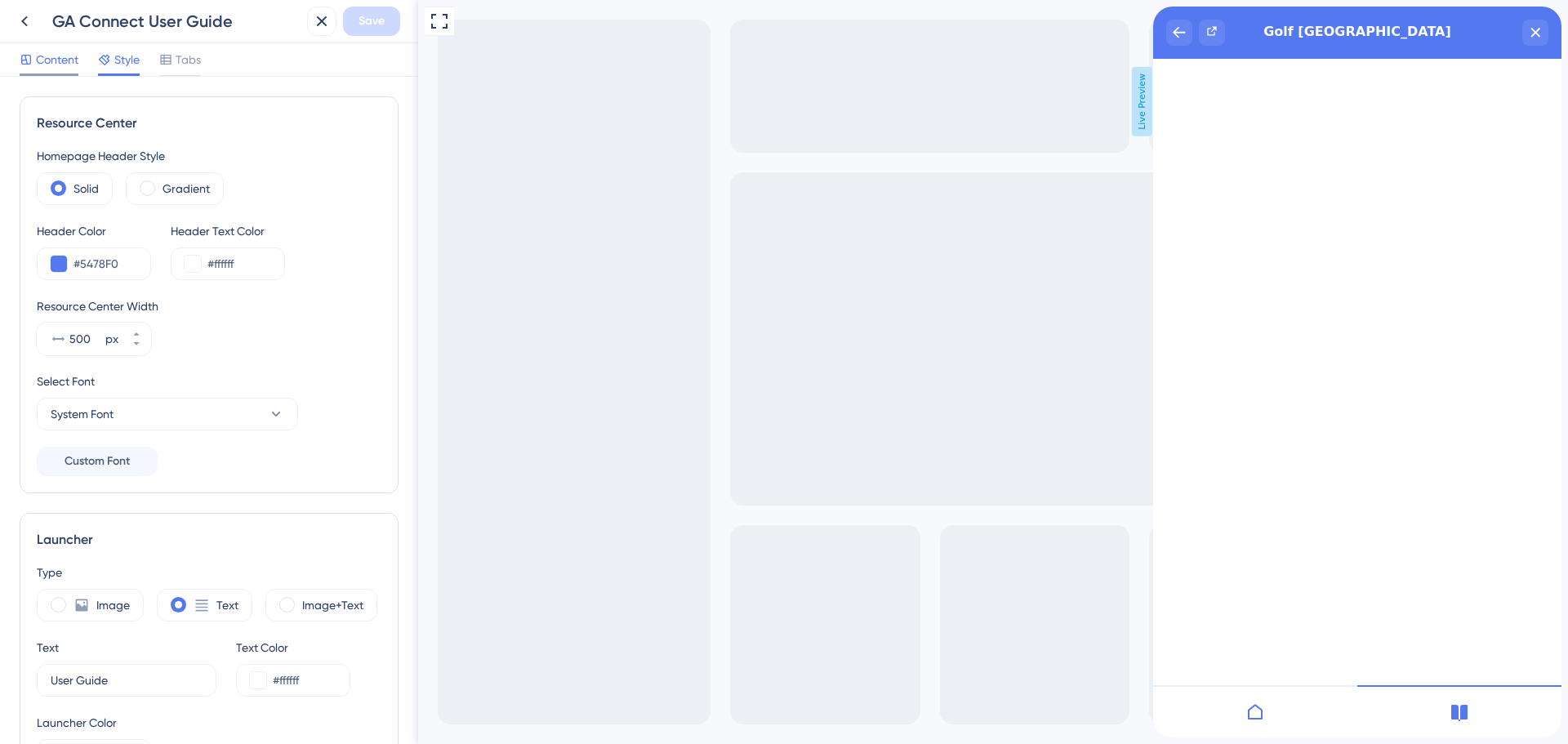
click at [43, 55] on span "Content" at bounding box center [57, 60] width 43 height 20
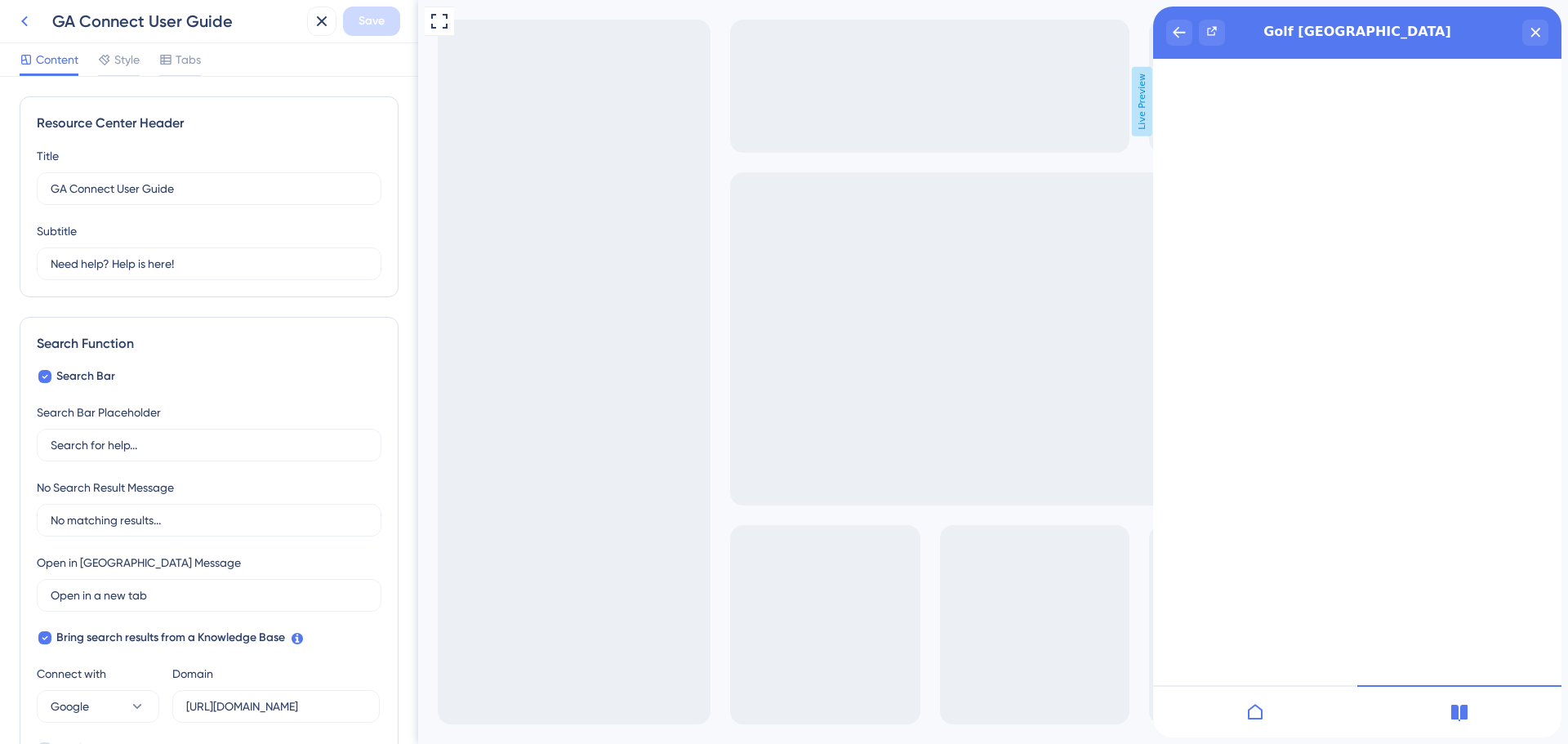
click at [37, 29] on button at bounding box center [25, 21] width 29 height 29
